Goal: Task Accomplishment & Management: Manage account settings

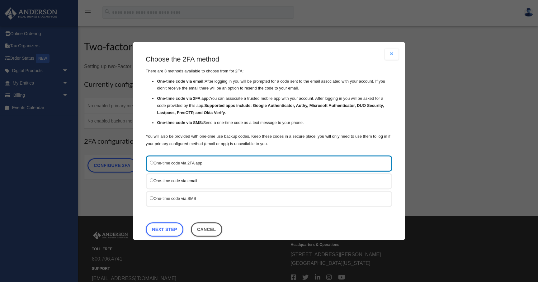
click at [237, 198] on label "One-time code via SMS" at bounding box center [266, 198] width 232 height 7
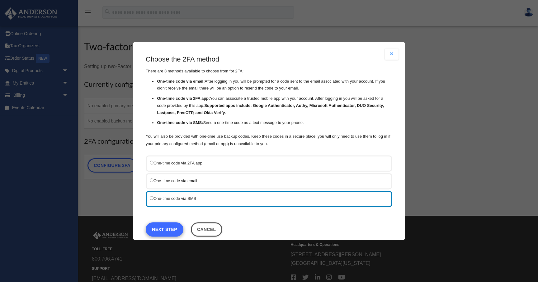
click at [167, 228] on link "Next Step" at bounding box center [165, 230] width 38 height 14
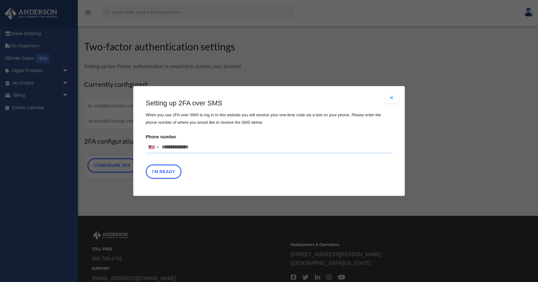
click at [205, 144] on input "Phone number United States +1 United Kingdom +44 Afghanistan (‫افغانستان‬‎) +93…" at bounding box center [269, 147] width 247 height 12
drag, startPoint x: 203, startPoint y: 144, endPoint x: 152, endPoint y: 144, distance: 51.4
click at [151, 144] on div "United States +1 United Kingdom +44 Afghanistan (‫افغانستان‬‎) +93 Albania (Shq…" at bounding box center [269, 147] width 247 height 12
click at [0, 0] on input "Verification Code:" at bounding box center [0, 0] width 0 height 0
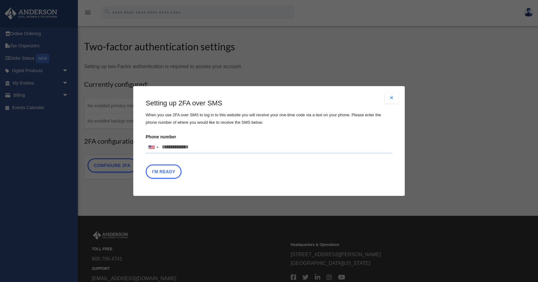
click at [161, 145] on input "Phone number United States +1 United Kingdom +44 Afghanistan (‫افغانستان‬‎) +93…" at bounding box center [269, 147] width 247 height 12
type input "*"
type input "**********"
click at [162, 165] on button "I'm Ready" at bounding box center [164, 172] width 36 height 14
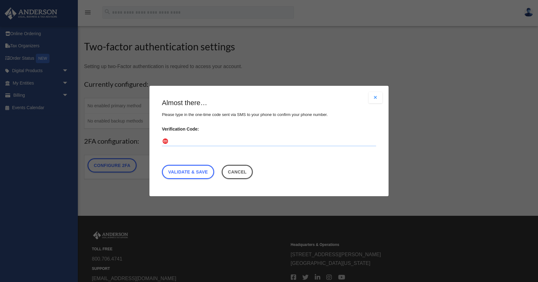
click at [191, 137] on input "Verification Code:" at bounding box center [269, 142] width 214 height 10
click at [194, 137] on input "Verification Code:" at bounding box center [269, 142] width 214 height 10
click at [187, 140] on input "Verification Code:" at bounding box center [269, 142] width 214 height 10
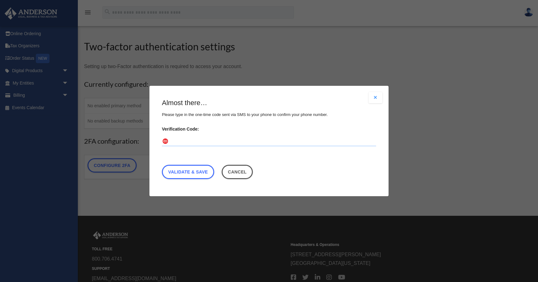
click at [187, 140] on input "Verification Code:" at bounding box center [269, 142] width 214 height 10
click at [188, 137] on input "Verification Code:" at bounding box center [269, 142] width 214 height 10
paste input "******"
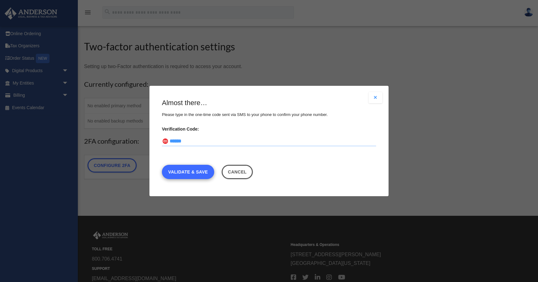
type input "******"
click at [189, 171] on link "Validate & Save" at bounding box center [188, 172] width 52 height 14
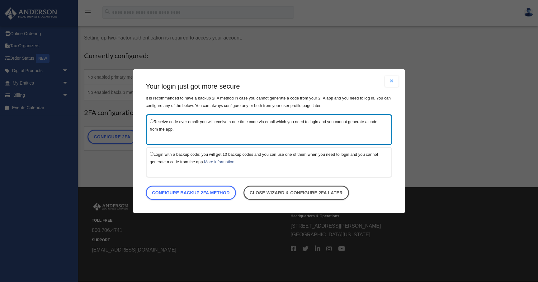
scroll to position [29, 0]
click at [219, 196] on link "Configure backup 2FA method" at bounding box center [191, 193] width 90 height 14
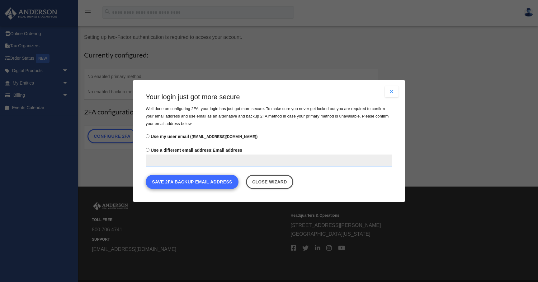
click at [194, 185] on button "Save 2FA backup email address" at bounding box center [192, 182] width 93 height 14
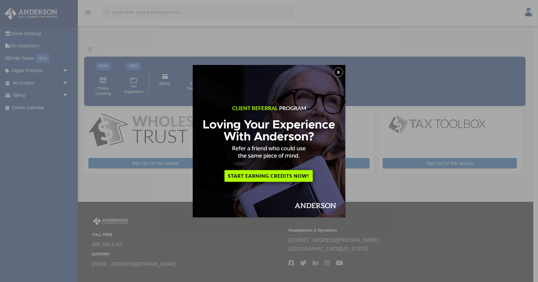
click at [340, 72] on button "x" at bounding box center [338, 72] width 9 height 9
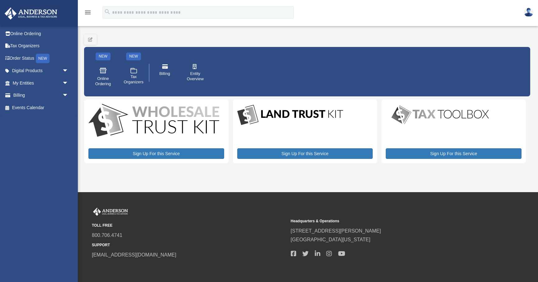
scroll to position [12, 0]
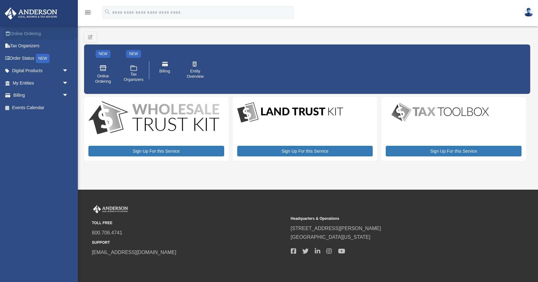
click at [16, 31] on link "Online Ordering" at bounding box center [40, 33] width 73 height 12
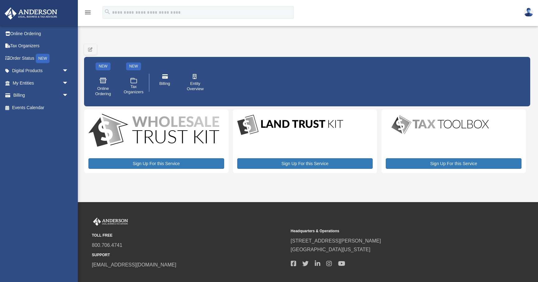
scroll to position [12, 0]
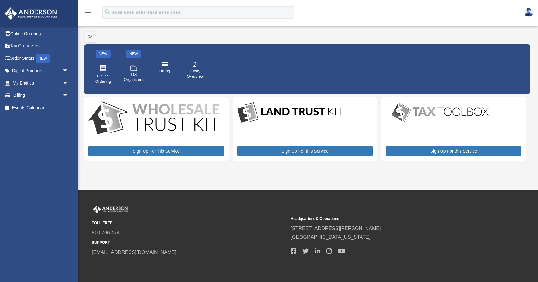
click at [31, 69] on link "Digital Products arrow_drop_down" at bounding box center [39, 71] width 70 height 12
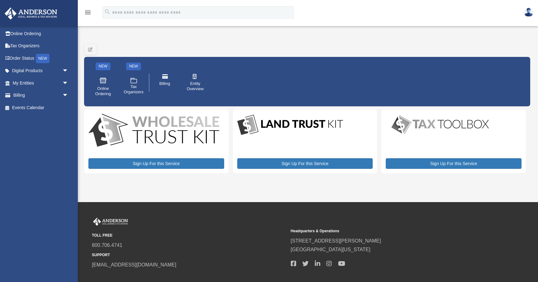
scroll to position [2, 0]
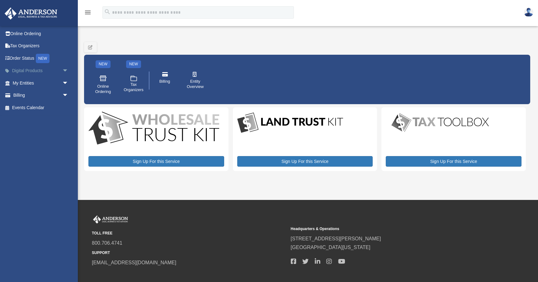
click at [67, 71] on span "arrow_drop_down" at bounding box center [68, 71] width 12 height 13
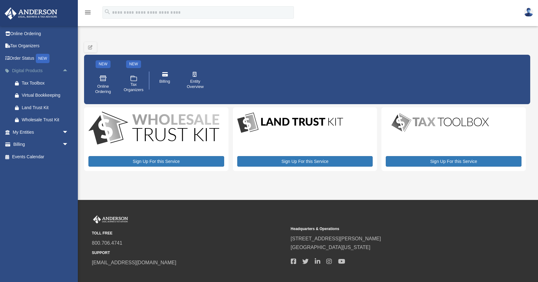
click at [67, 71] on span "arrow_drop_up" at bounding box center [68, 71] width 12 height 13
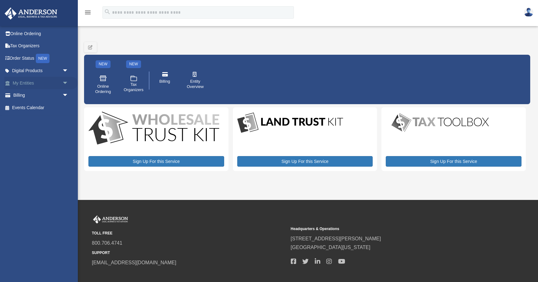
click at [67, 83] on span "arrow_drop_down" at bounding box center [68, 83] width 12 height 13
click at [67, 83] on span "arrow_drop_up" at bounding box center [68, 83] width 12 height 13
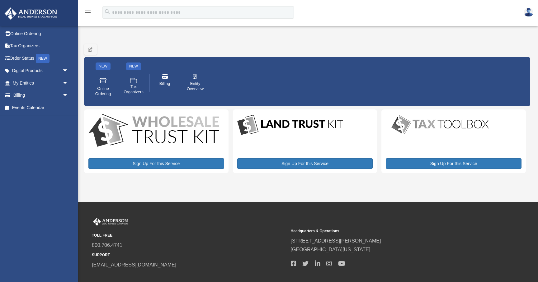
scroll to position [0, 0]
click at [39, 11] on img at bounding box center [31, 13] width 56 height 12
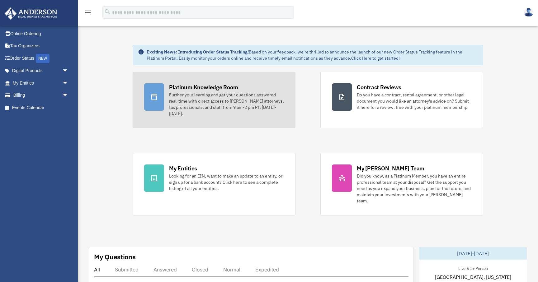
click at [161, 89] on div at bounding box center [154, 96] width 20 height 27
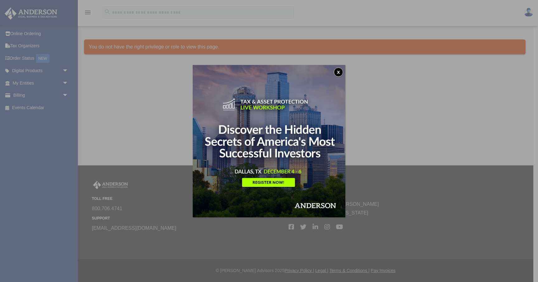
click at [340, 72] on button "x" at bounding box center [338, 72] width 9 height 9
